Goal: Check status: Check status

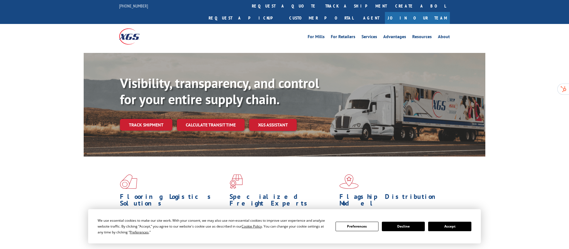
click at [159, 121] on div "Visibility, transparency, and control for your entire supply chain. Track shipm…" at bounding box center [302, 114] width 365 height 78
click at [159, 119] on link "Track shipment" at bounding box center [146, 125] width 52 height 12
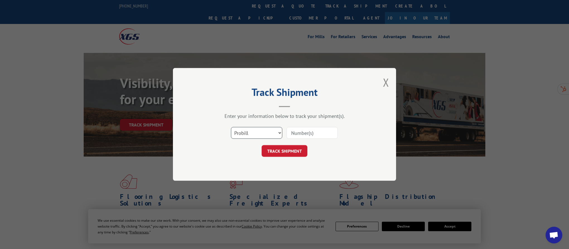
click at [254, 136] on select "Select category... Probill BOL PO" at bounding box center [256, 133] width 51 height 12
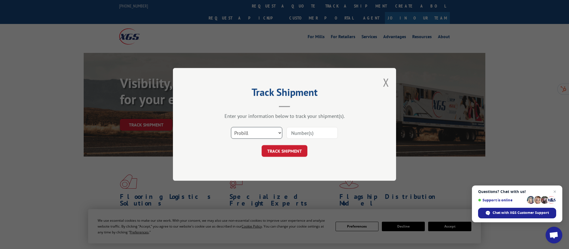
select select "bol"
click at [231, 127] on select "Select category... Probill BOL PO" at bounding box center [256, 133] width 51 height 12
click at [295, 136] on input at bounding box center [311, 133] width 51 height 12
paste input "740460"
type input "740460"
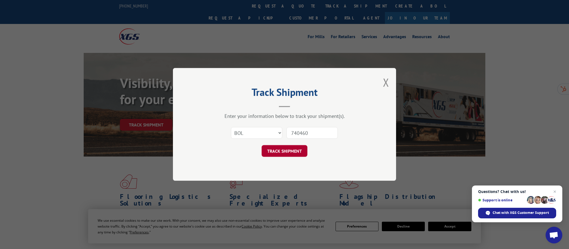
click at [282, 155] on button "TRACK SHIPMENT" at bounding box center [285, 152] width 46 height 12
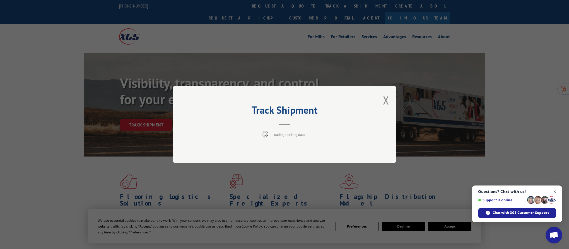
click at [557, 192] on span "Open chat" at bounding box center [554, 192] width 7 height 7
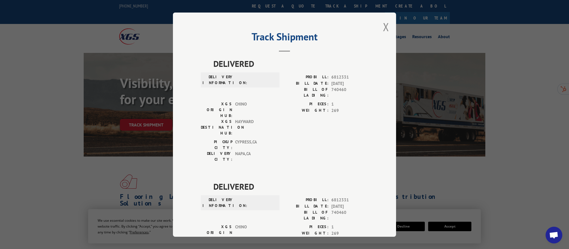
scroll to position [332, 0]
